Goal: Task Accomplishment & Management: Manage account settings

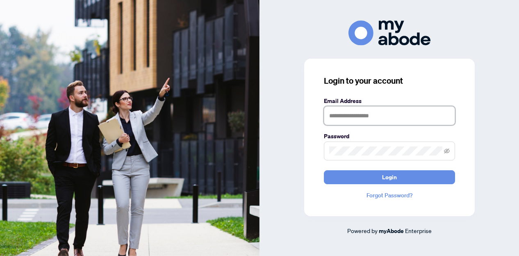
click at [360, 118] on input "text" at bounding box center [389, 115] width 131 height 19
click at [373, 117] on input "*******" at bounding box center [389, 115] width 131 height 19
type input "**********"
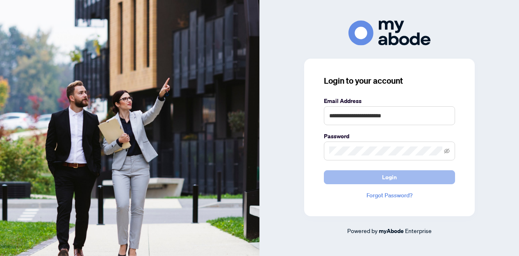
click at [384, 178] on span "Login" at bounding box center [389, 176] width 15 height 13
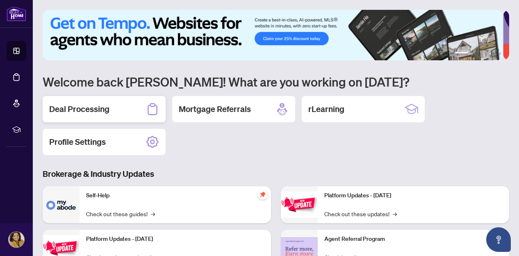
click at [55, 106] on h2 "Deal Processing" at bounding box center [79, 108] width 60 height 11
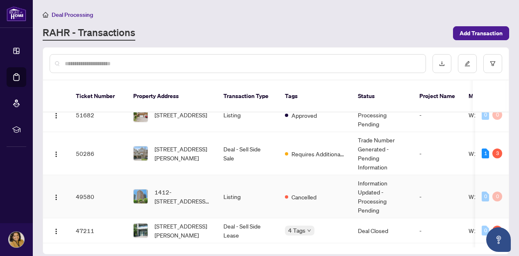
scroll to position [205, 0]
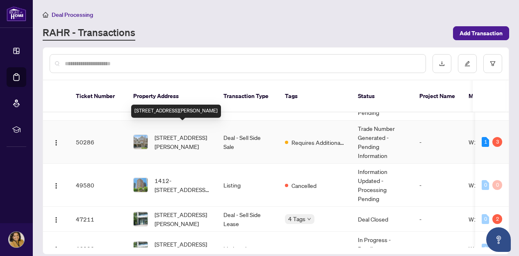
click at [182, 133] on span "[STREET_ADDRESS][PERSON_NAME]" at bounding box center [182, 142] width 56 height 18
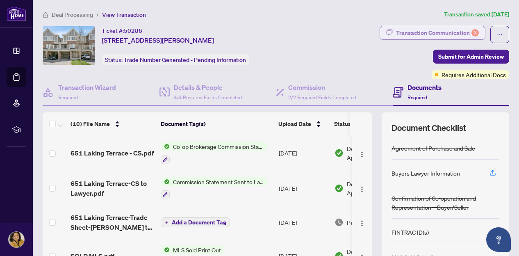
click at [420, 32] on div "Transaction Communication 3" at bounding box center [437, 32] width 83 height 13
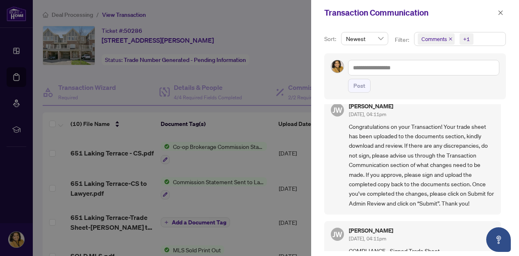
scroll to position [451, 0]
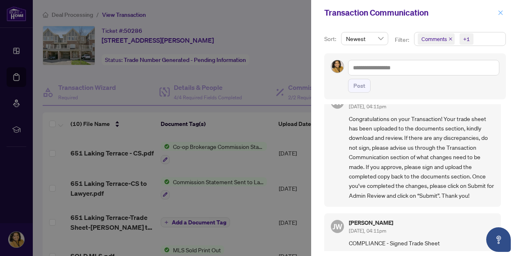
click at [499, 11] on icon "close" at bounding box center [500, 12] width 5 height 5
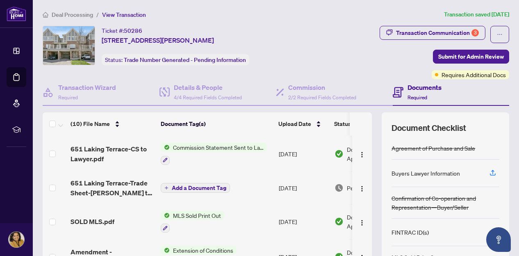
scroll to position [41, 0]
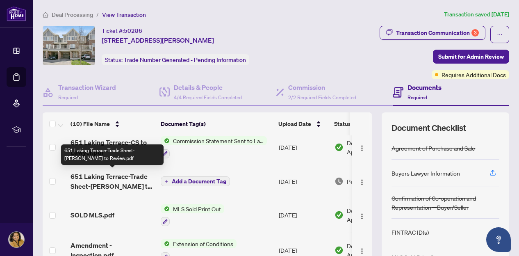
click at [106, 182] on span "651 Laking Terrace-Trade Sheet-[PERSON_NAME] to Review.pdf" at bounding box center [112, 181] width 84 height 20
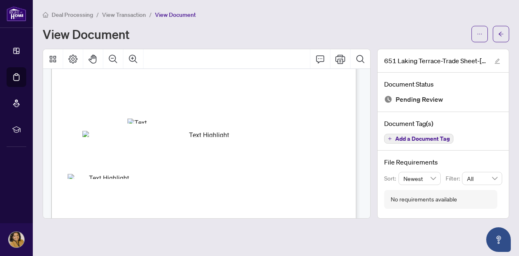
scroll to position [123, 0]
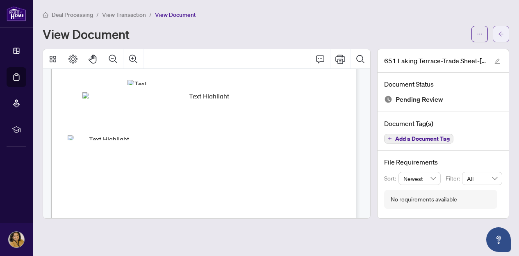
click at [496, 40] on button "button" at bounding box center [500, 34] width 16 height 16
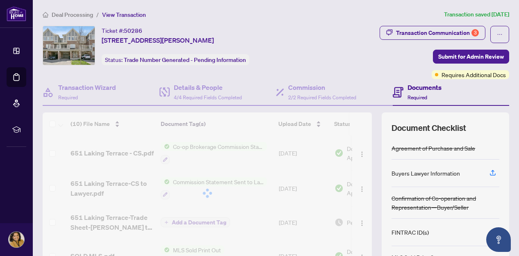
click at [61, 12] on span "Deal Processing" at bounding box center [72, 14] width 41 height 7
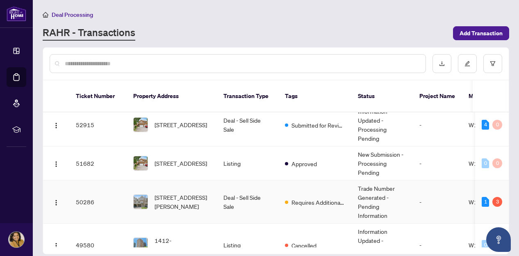
scroll to position [164, 0]
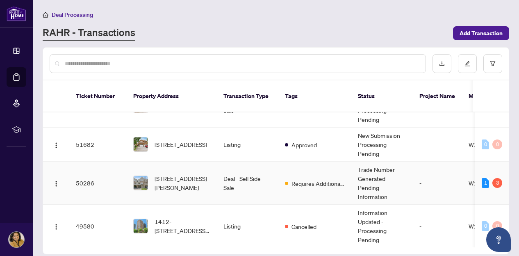
click at [172, 177] on span "[STREET_ADDRESS][PERSON_NAME]" at bounding box center [182, 183] width 56 height 18
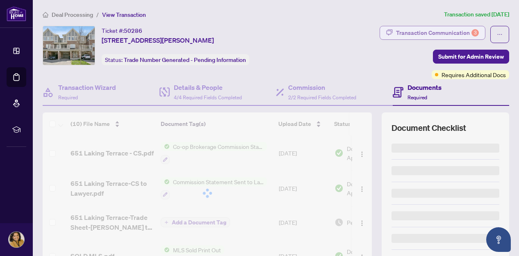
click at [444, 30] on div "Transaction Communication 3" at bounding box center [437, 32] width 83 height 13
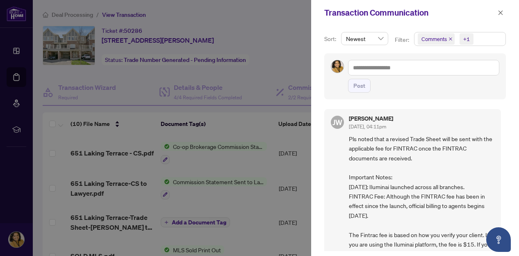
scroll to position [41, 0]
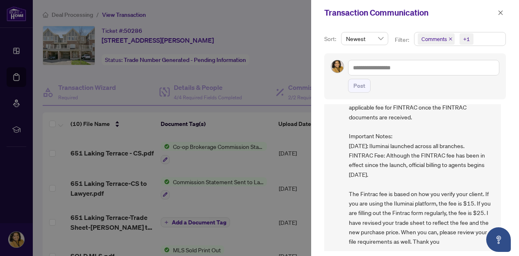
click at [429, 37] on span "Comments" at bounding box center [433, 39] width 25 height 8
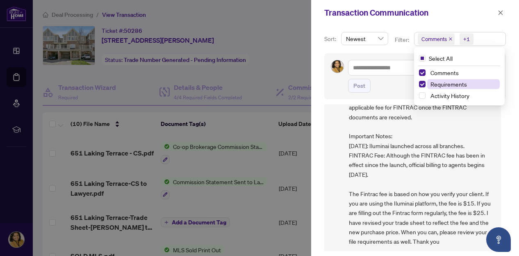
click at [432, 85] on span "Requirements" at bounding box center [448, 83] width 36 height 7
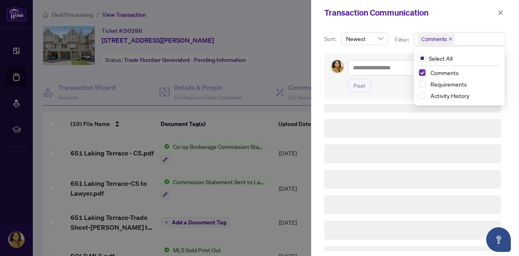
click at [420, 69] on span "Select Comments" at bounding box center [422, 72] width 7 height 7
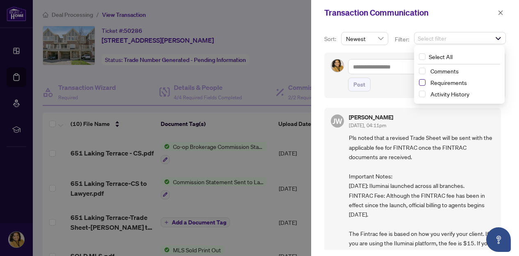
click at [421, 81] on span "Select Requirements" at bounding box center [422, 82] width 7 height 7
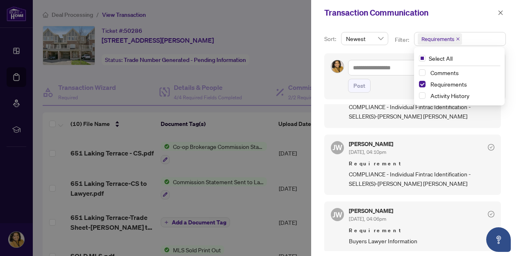
scroll to position [1, 0]
click at [501, 9] on span "button" at bounding box center [500, 12] width 6 height 13
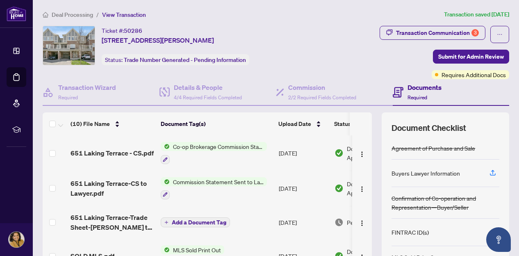
click at [70, 14] on span "Deal Processing" at bounding box center [72, 14] width 41 height 7
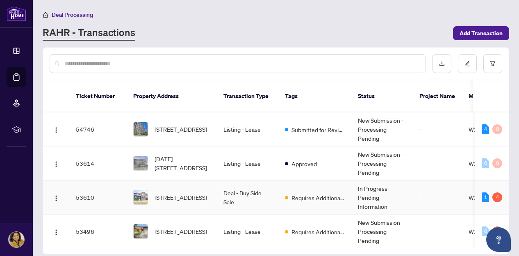
click at [190, 193] on span "[STREET_ADDRESS]" at bounding box center [180, 197] width 52 height 9
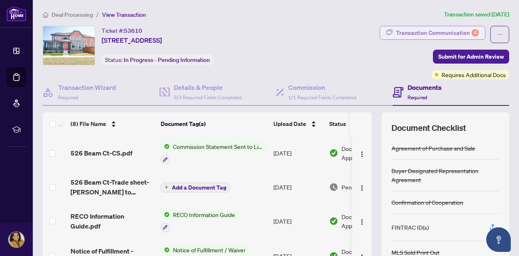
click at [414, 29] on div "Transaction Communication 4" at bounding box center [437, 32] width 83 height 13
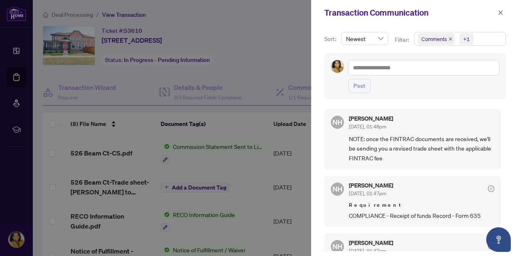
click at [435, 41] on span "Comments" at bounding box center [433, 39] width 25 height 8
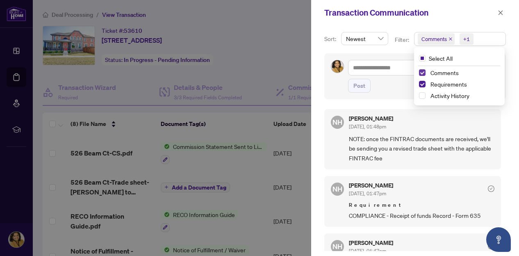
click at [421, 72] on span "Select Comments" at bounding box center [422, 72] width 7 height 7
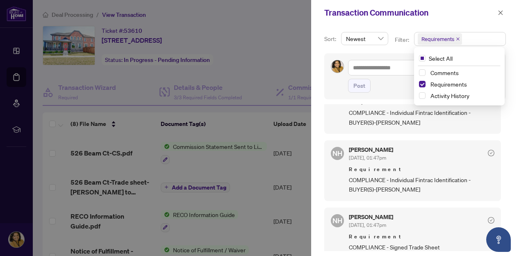
scroll to position [99, 0]
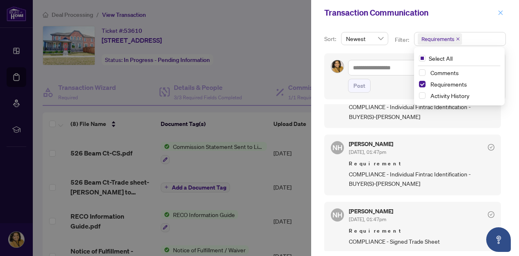
click at [502, 12] on icon "close" at bounding box center [500, 13] width 6 height 6
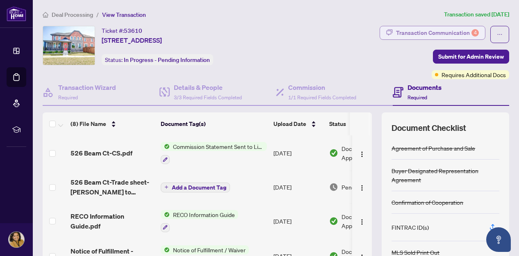
click at [438, 31] on div "Transaction Communication 4" at bounding box center [437, 32] width 83 height 13
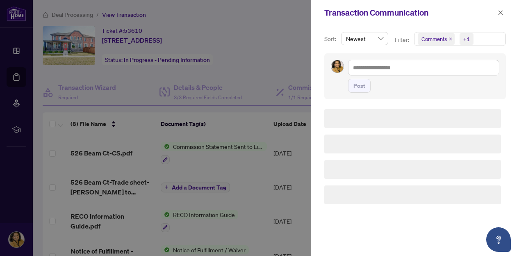
scroll to position [0, 0]
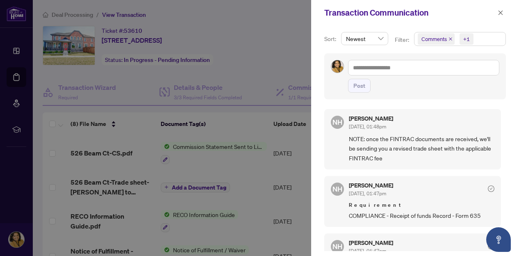
click at [437, 39] on span "Comments" at bounding box center [433, 39] width 25 height 8
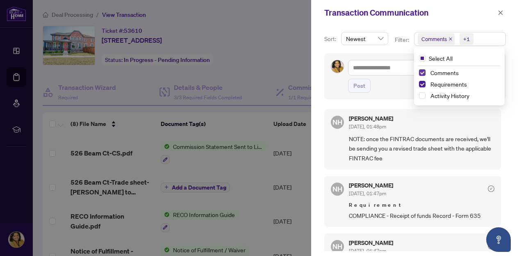
click at [421, 71] on span "Select Comments" at bounding box center [422, 72] width 7 height 7
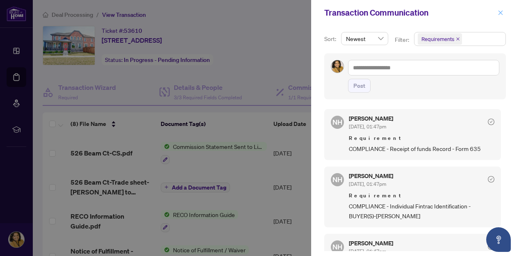
click at [500, 12] on icon "close" at bounding box center [500, 12] width 5 height 5
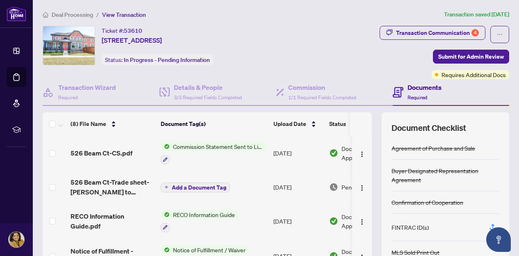
click at [60, 16] on span "Deal Processing" at bounding box center [72, 14] width 41 height 7
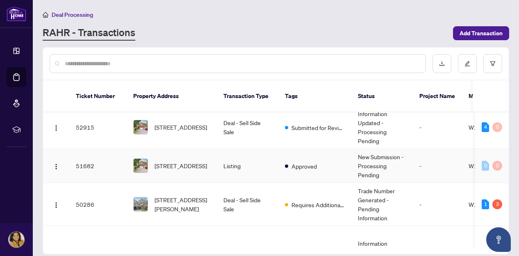
scroll to position [246, 0]
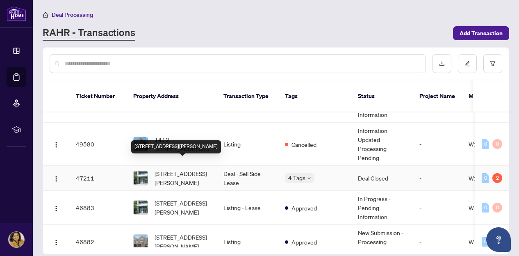
click at [183, 169] on span "[STREET_ADDRESS][PERSON_NAME]" at bounding box center [182, 178] width 56 height 18
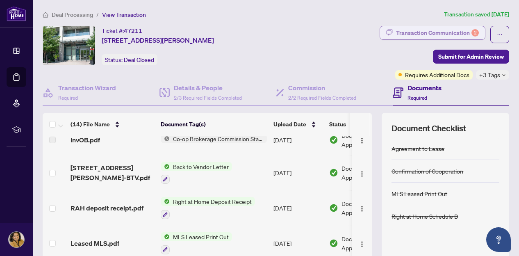
click at [449, 33] on div "Transaction Communication 2" at bounding box center [437, 32] width 83 height 13
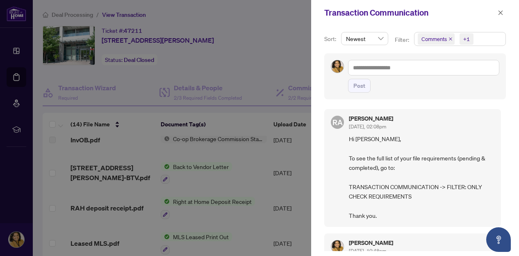
click at [433, 39] on span "Comments" at bounding box center [433, 39] width 25 height 8
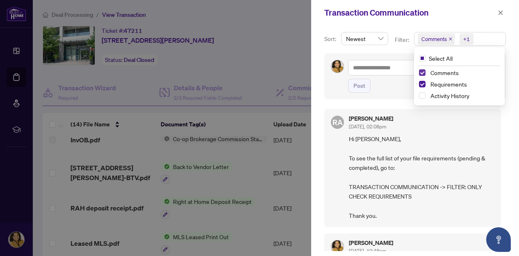
click at [421, 72] on span "Select Comments" at bounding box center [422, 72] width 7 height 7
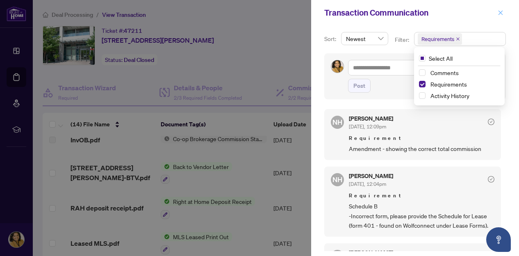
click at [499, 11] on icon "close" at bounding box center [500, 12] width 5 height 5
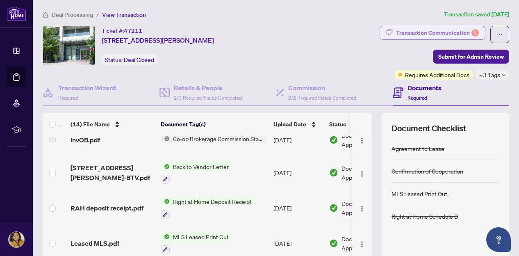
click at [442, 32] on div "Transaction Communication 2" at bounding box center [437, 32] width 83 height 13
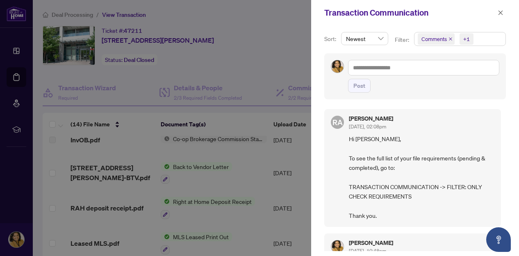
click at [449, 40] on icon "close" at bounding box center [450, 39] width 4 height 4
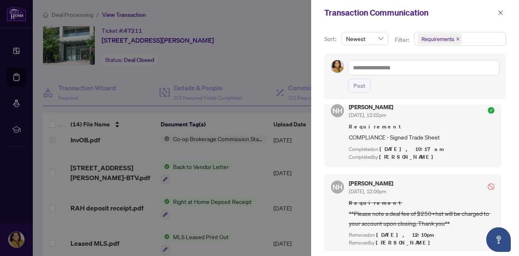
scroll to position [1, 0]
drag, startPoint x: 435, startPoint y: 179, endPoint x: 431, endPoint y: 185, distance: 6.7
drag, startPoint x: 431, startPoint y: 185, endPoint x: 486, endPoint y: 197, distance: 55.8
click at [486, 198] on span "Requirement" at bounding box center [421, 202] width 145 height 8
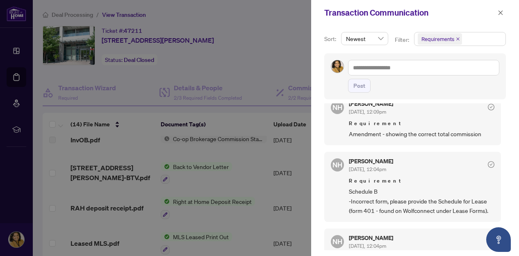
scroll to position [0, 0]
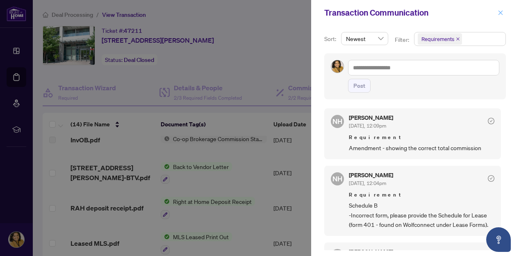
click at [499, 14] on icon "close" at bounding box center [500, 12] width 5 height 5
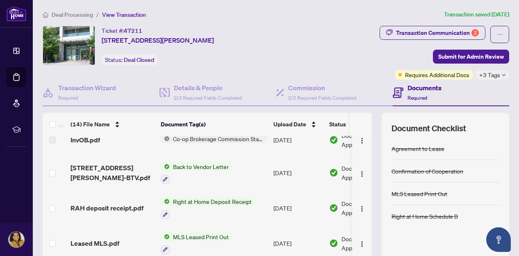
click at [67, 14] on span "Deal Processing" at bounding box center [72, 14] width 41 height 7
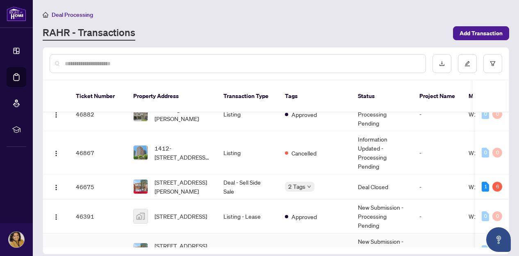
scroll to position [367, 0]
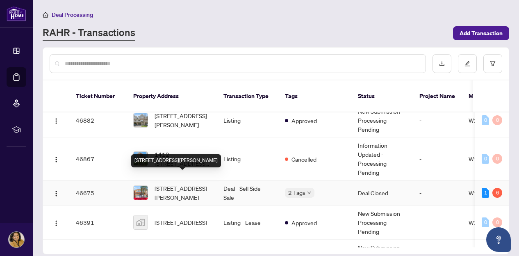
click at [173, 183] on span "[STREET_ADDRESS][PERSON_NAME]" at bounding box center [182, 192] width 56 height 18
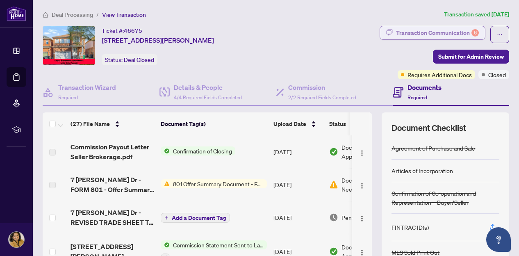
click at [439, 30] on div "Transaction Communication 6" at bounding box center [437, 32] width 83 height 13
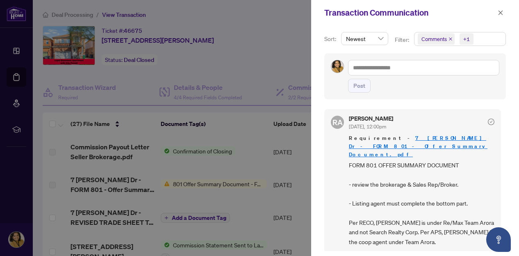
click at [434, 39] on span "Comments" at bounding box center [433, 39] width 25 height 8
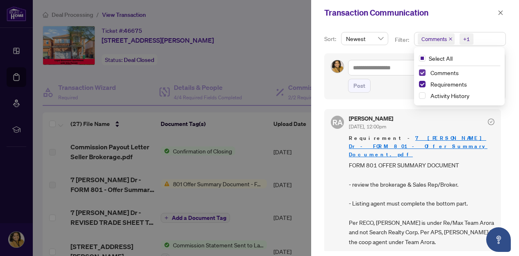
click at [422, 71] on span "Select Comments" at bounding box center [422, 72] width 7 height 7
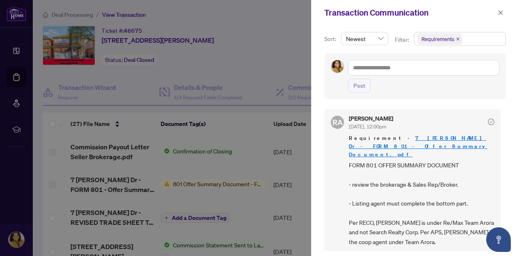
click at [103, 184] on div at bounding box center [259, 128] width 519 height 256
click at [499, 11] on icon "close" at bounding box center [500, 13] width 6 height 6
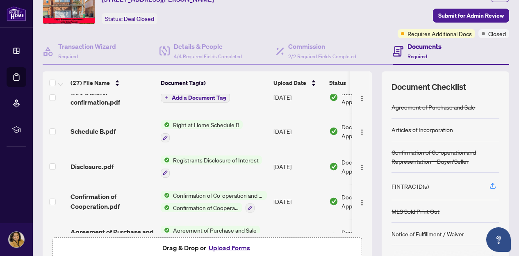
scroll to position [796, 0]
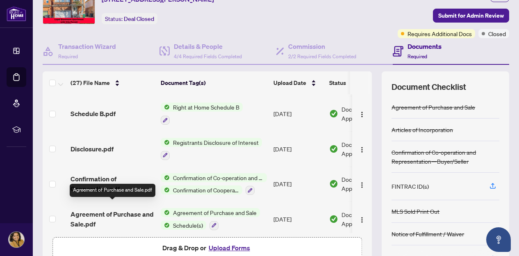
click at [113, 209] on span "Agreement of Purchase and Sale.pdf" at bounding box center [112, 219] width 84 height 20
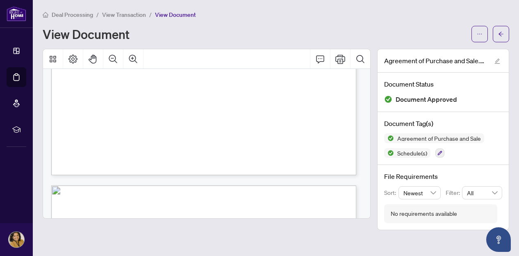
scroll to position [1106, 0]
click at [500, 34] on icon "arrow-left" at bounding box center [501, 34] width 6 height 6
